Goal: Task Accomplishment & Management: Complete application form

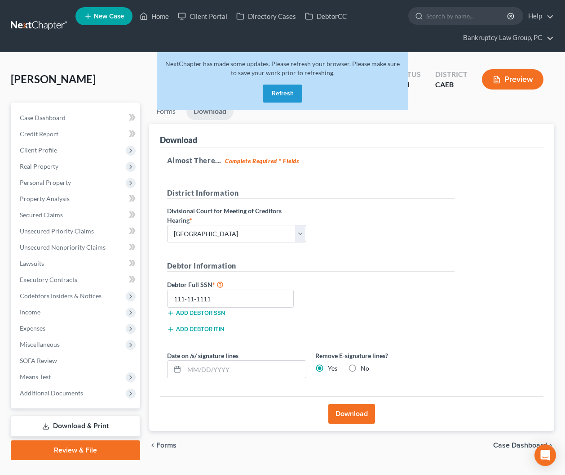
select select "2"
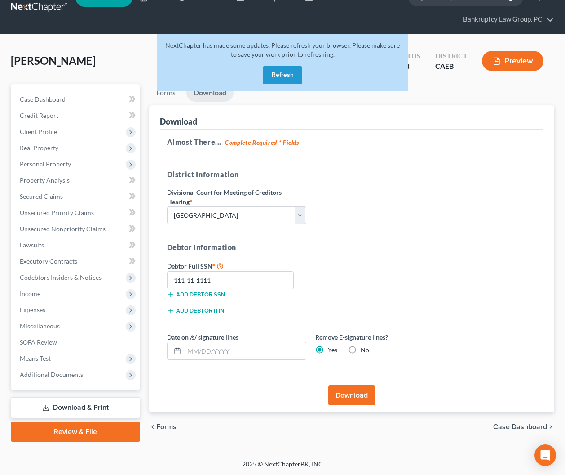
click at [276, 76] on button "Refresh" at bounding box center [283, 75] width 40 height 18
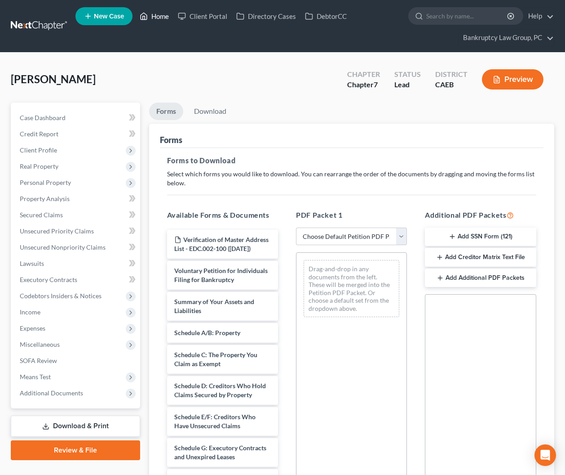
click at [157, 17] on link "Home" at bounding box center [154, 16] width 38 height 16
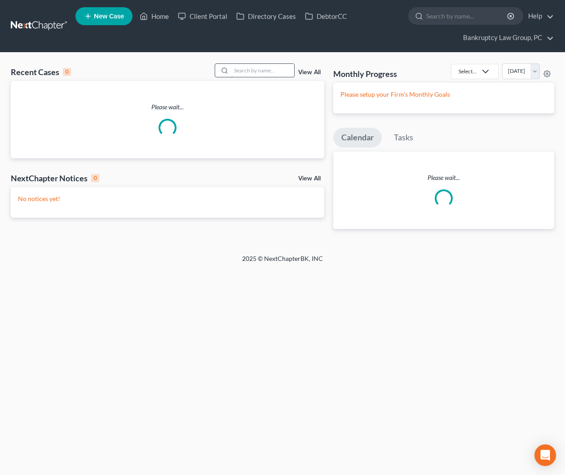
click at [284, 71] on input "search" at bounding box center [262, 70] width 63 height 13
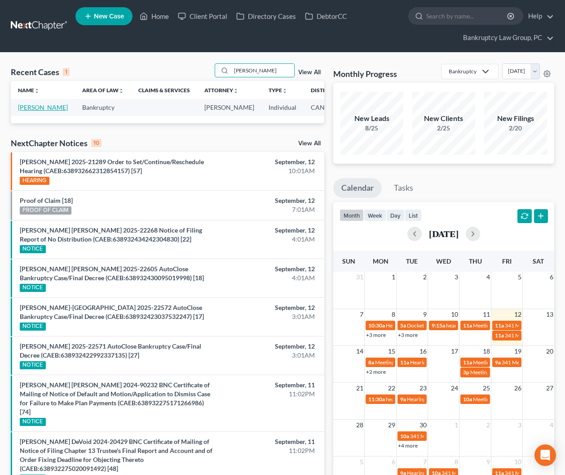
type input "roldan"
click at [23, 110] on link "Roldan, Joseph" at bounding box center [43, 107] width 50 height 8
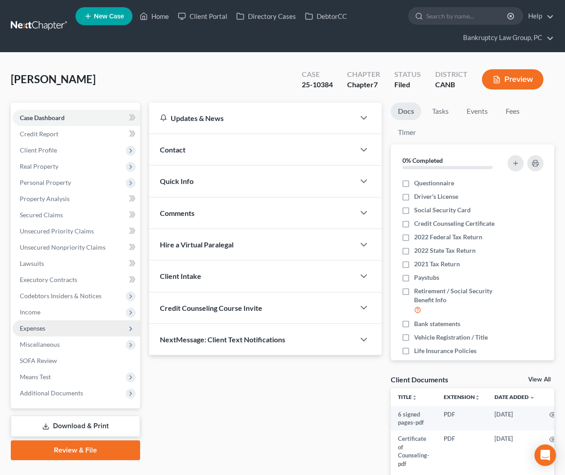
click at [43, 324] on span "Expenses" at bounding box center [33, 328] width 26 height 8
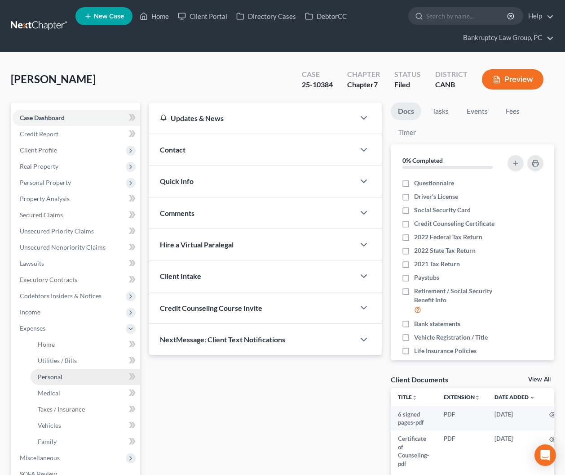
click at [56, 377] on span "Personal" at bounding box center [50, 377] width 25 height 8
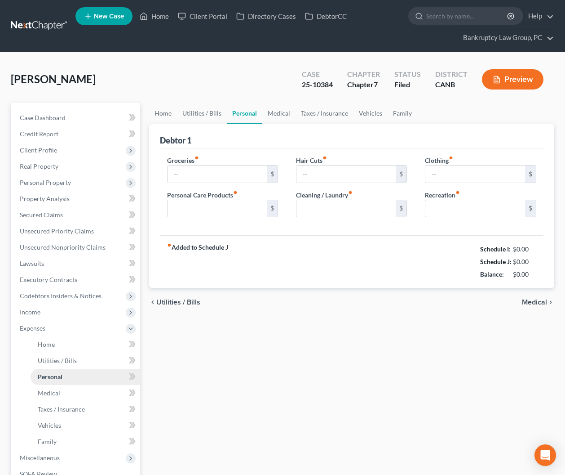
type input "400.00"
type input "140.00"
type input "0.00"
type input "20.00"
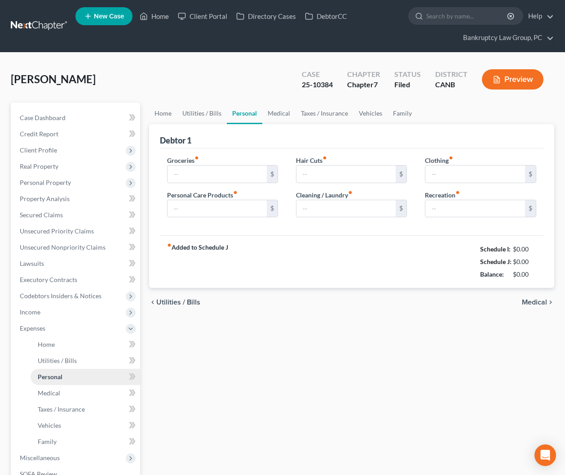
type input "200.00"
